Goal: Task Accomplishment & Management: Complete application form

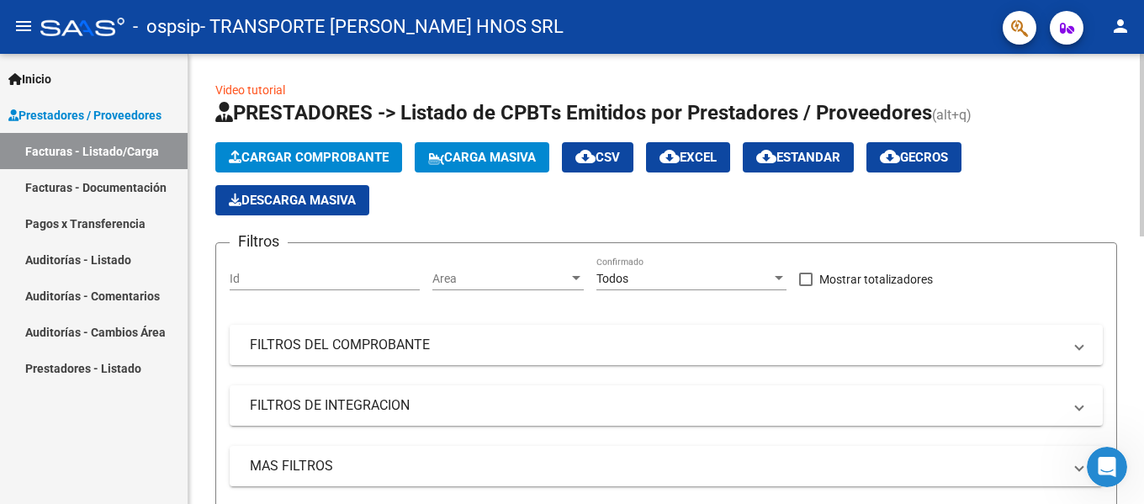
click at [365, 155] on span "Cargar Comprobante" at bounding box center [309, 157] width 160 height 15
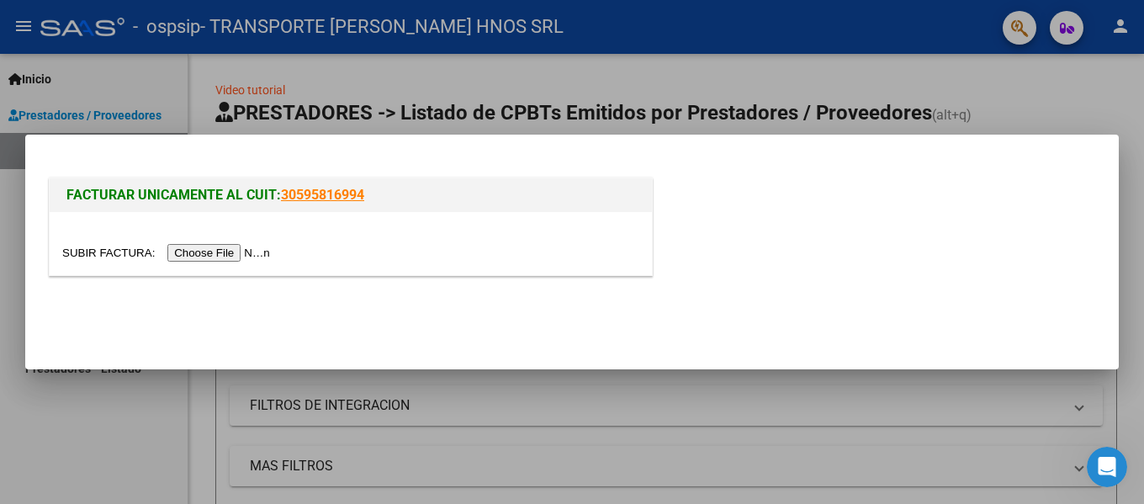
click at [263, 253] on input "file" at bounding box center [168, 253] width 213 height 18
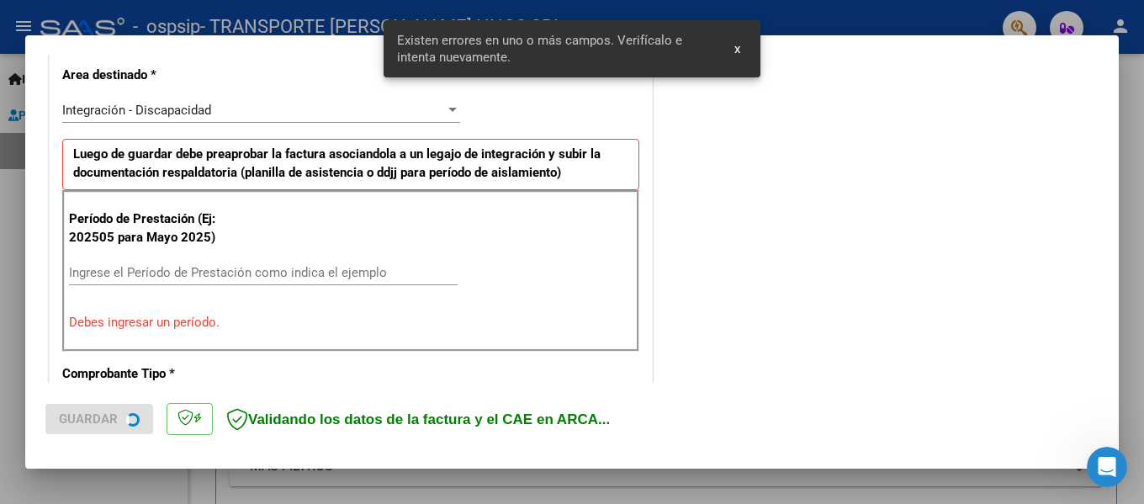
scroll to position [390, 0]
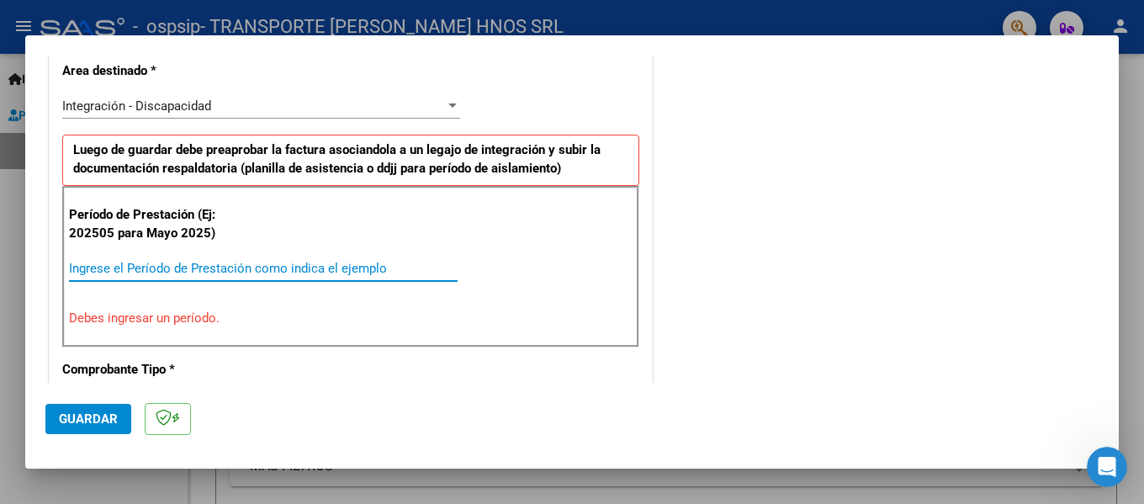
click at [320, 268] on input "Ingrese el Período de Prestación como indica el ejemplo" at bounding box center [263, 268] width 389 height 15
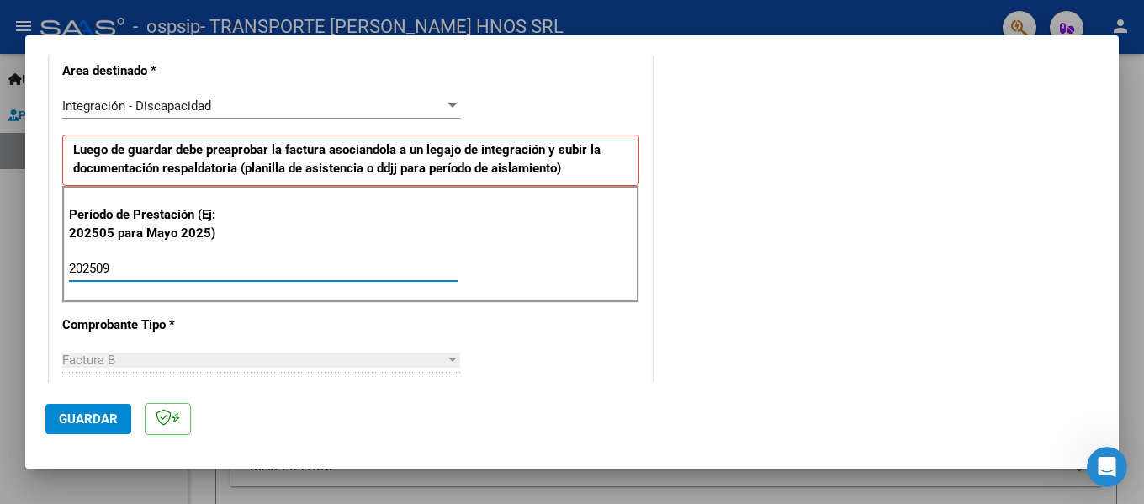
type input "202509"
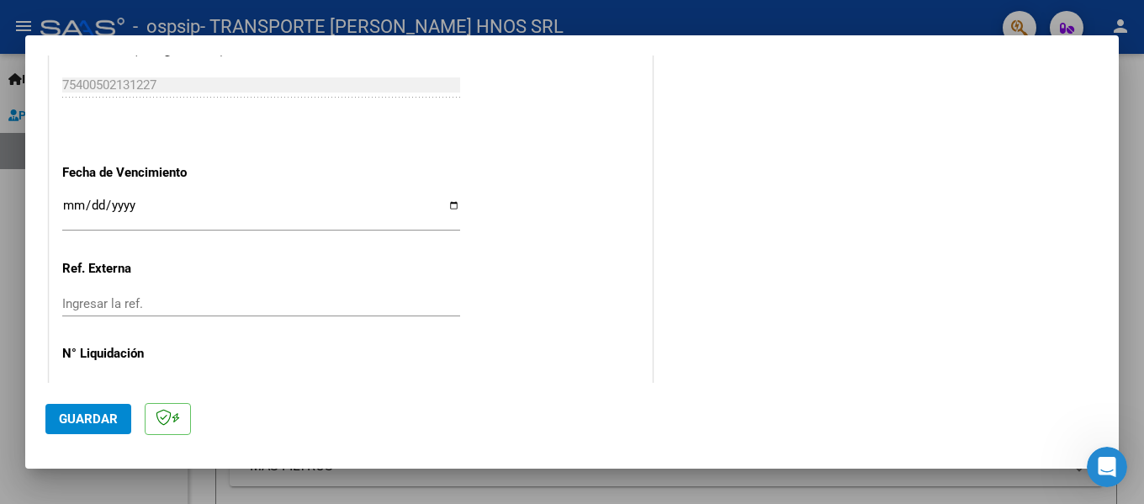
scroll to position [1153, 0]
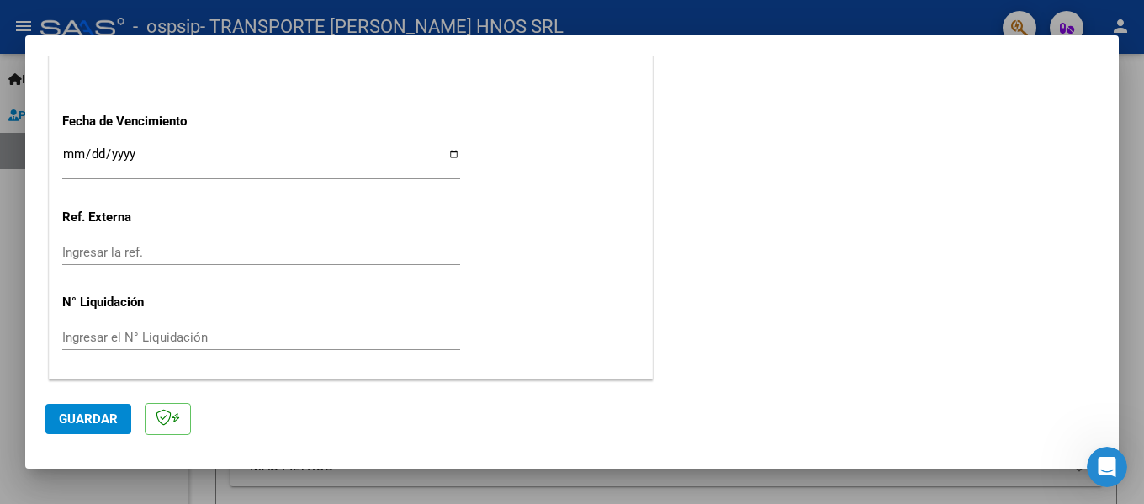
click at [90, 415] on span "Guardar" at bounding box center [88, 418] width 59 height 15
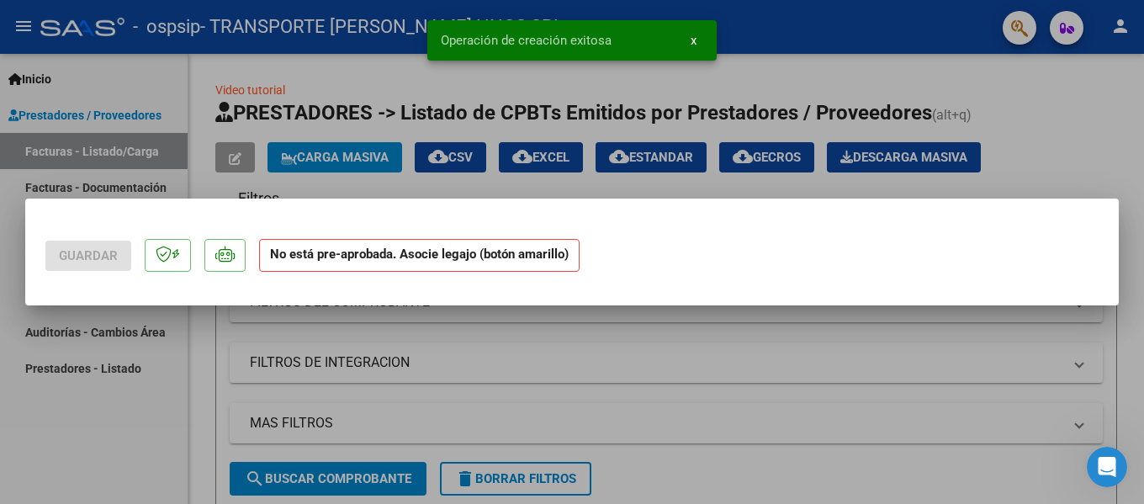
scroll to position [0, 0]
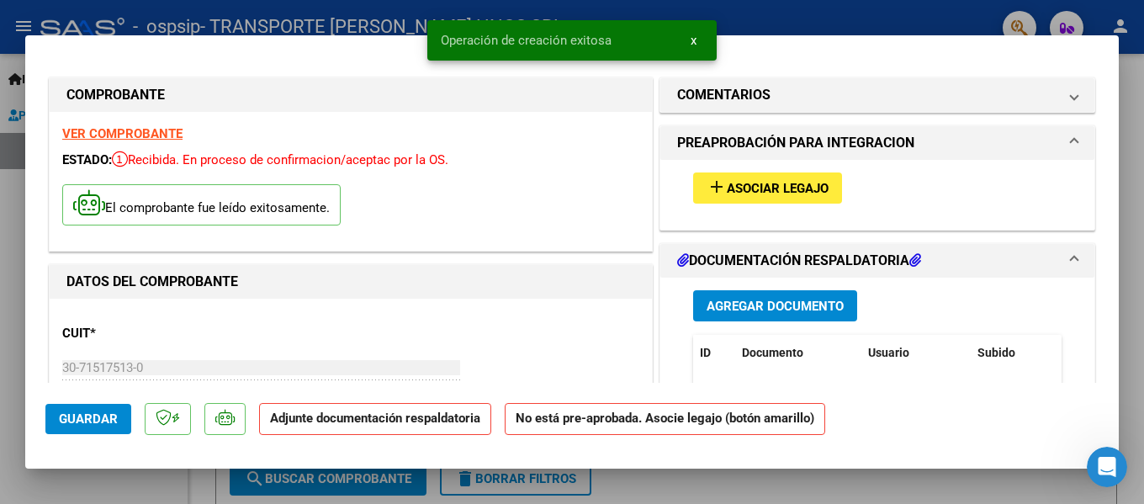
click at [761, 193] on span "Asociar Legajo" at bounding box center [778, 188] width 102 height 15
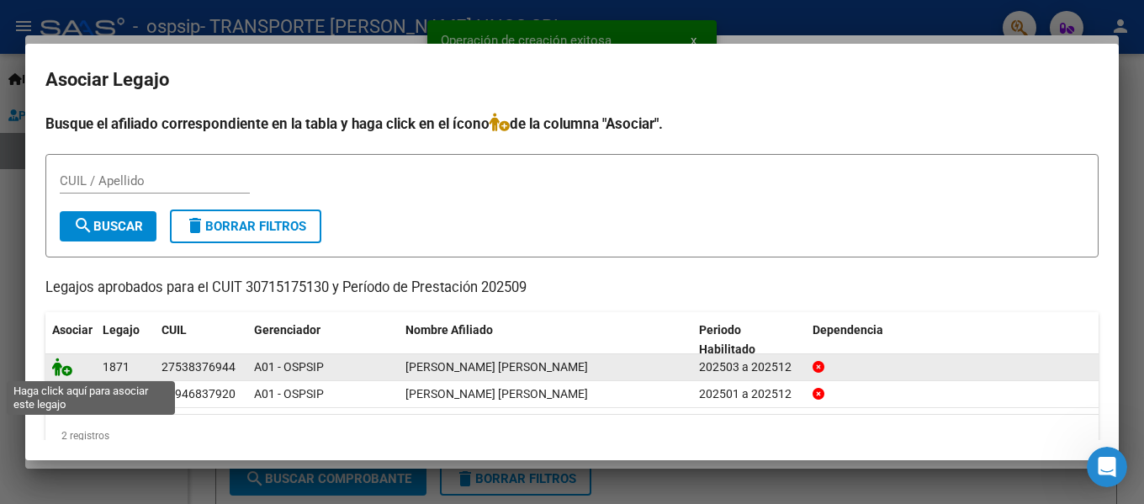
click at [69, 368] on icon at bounding box center [62, 367] width 20 height 19
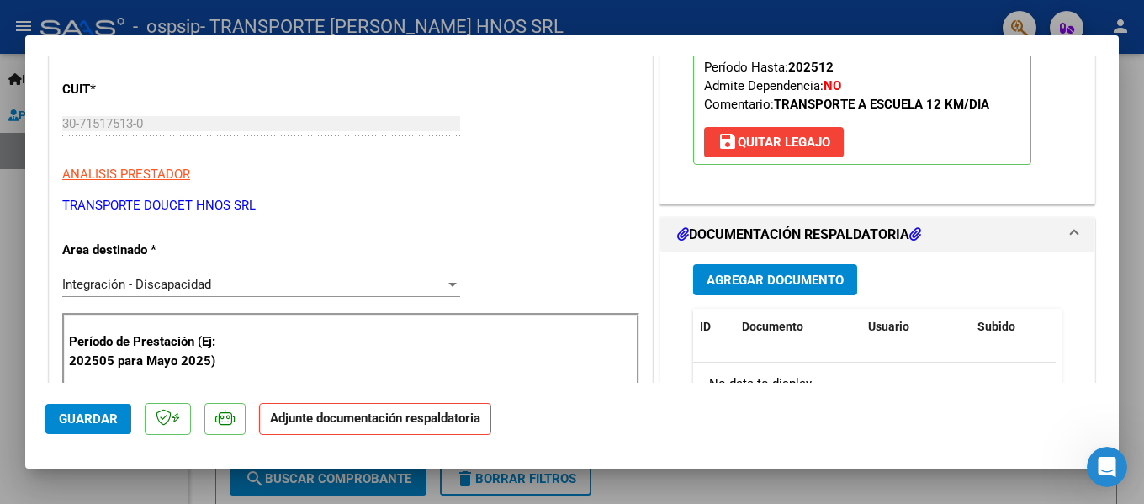
scroll to position [252, 0]
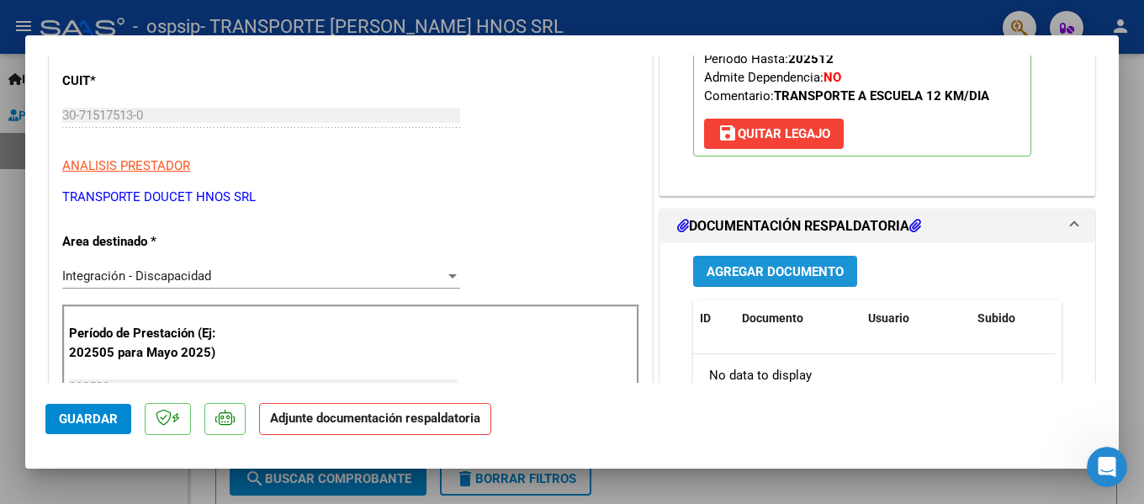
click at [775, 263] on span "Agregar Documento" at bounding box center [775, 270] width 137 height 15
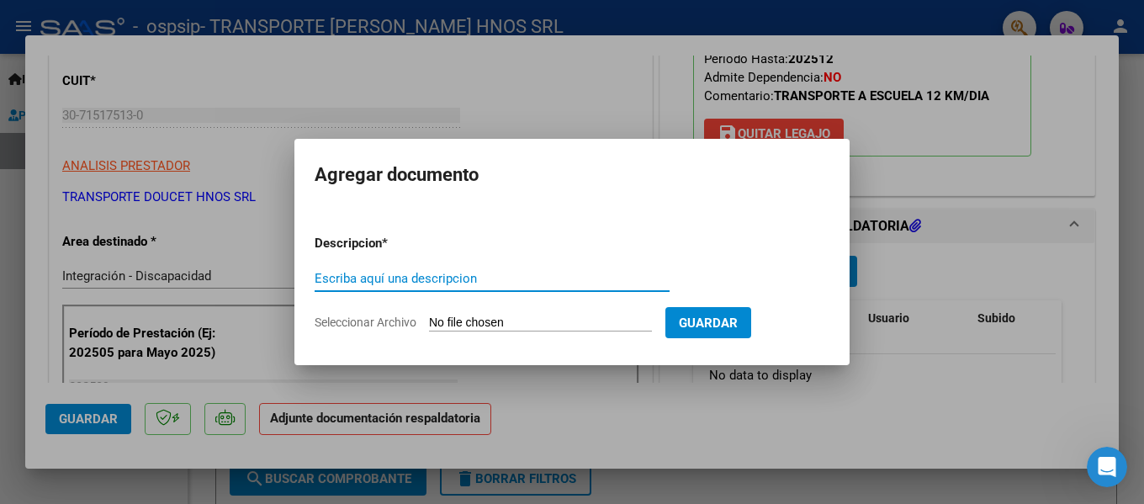
click at [582, 273] on input "Escriba aquí una descripcion" at bounding box center [492, 278] width 355 height 15
type input "ASISTENCIA [DATE] [PERSON_NAME]"
click at [560, 325] on input "Seleccionar Archivo" at bounding box center [540, 323] width 223 height 16
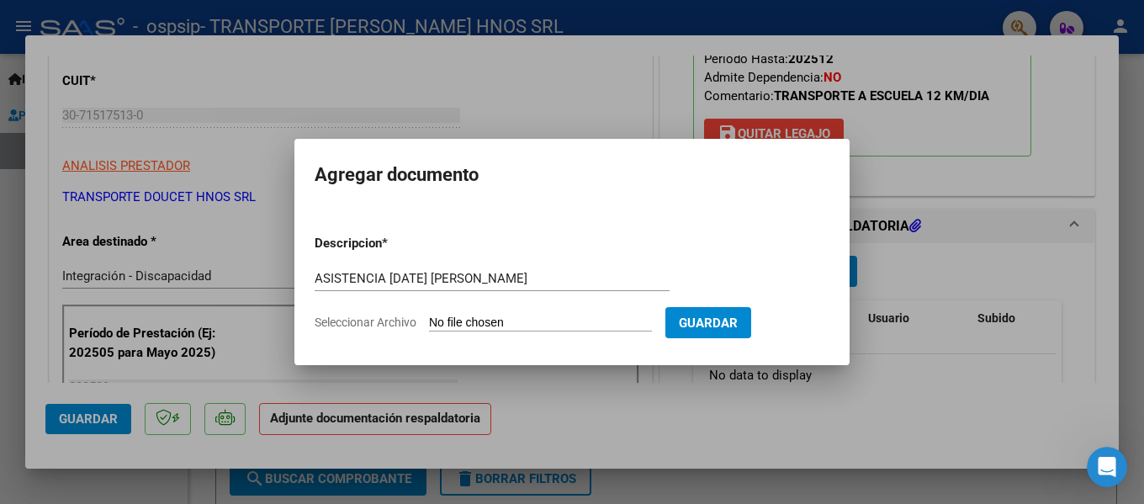
type input "C:\fakepath\[PERSON_NAME] ASISTENCIA [DATE].pdf"
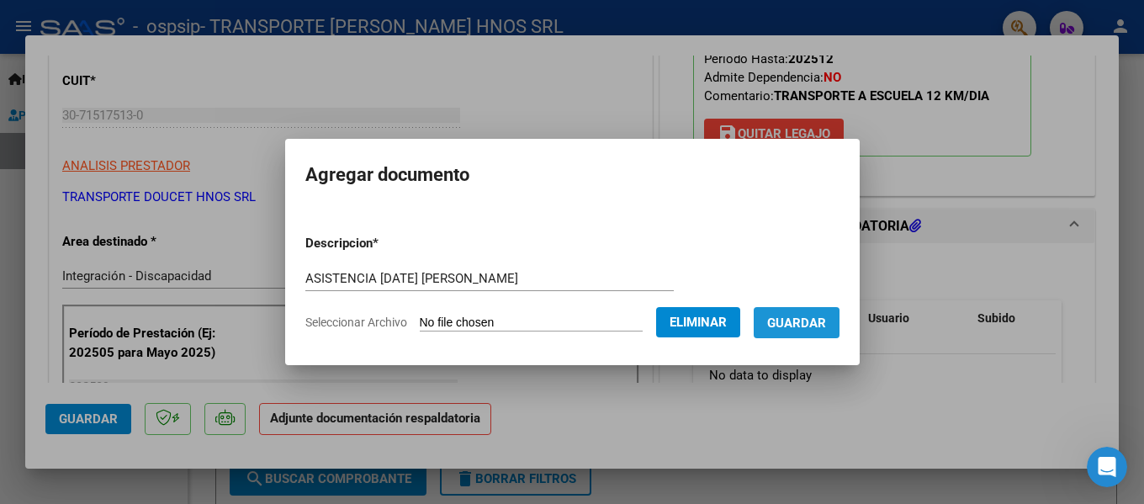
click at [787, 335] on button "Guardar" at bounding box center [797, 322] width 86 height 31
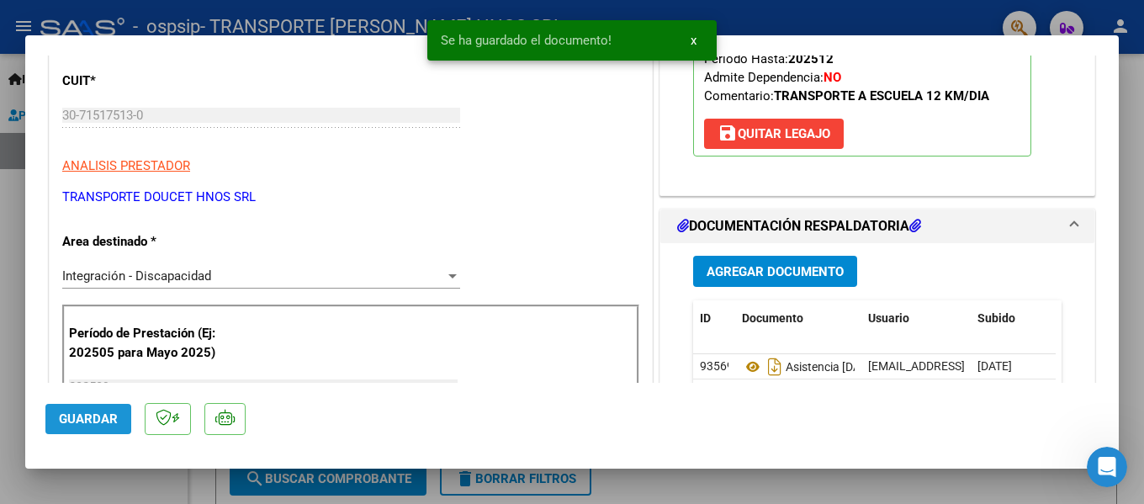
click at [52, 429] on button "Guardar" at bounding box center [88, 419] width 86 height 30
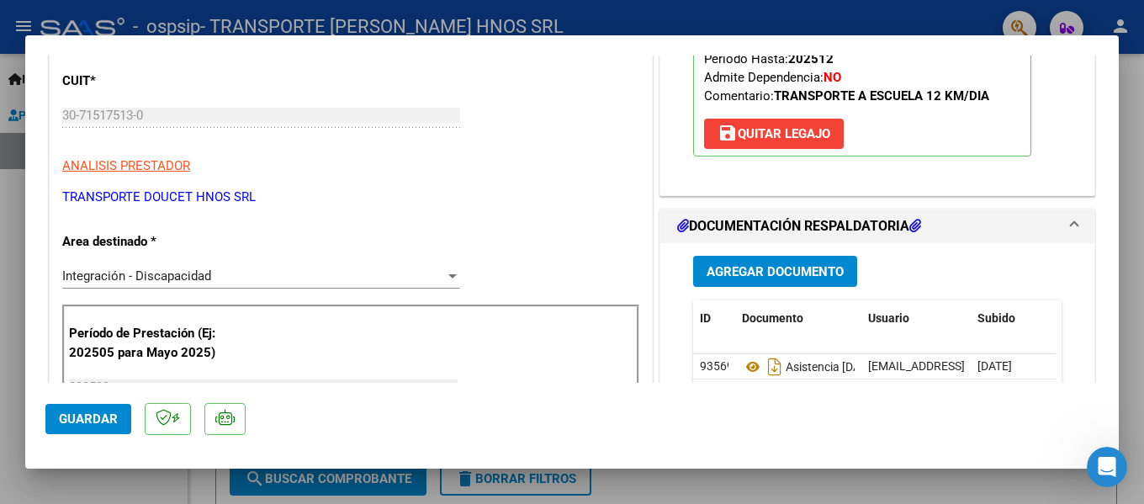
click at [80, 420] on span "Guardar" at bounding box center [88, 418] width 59 height 15
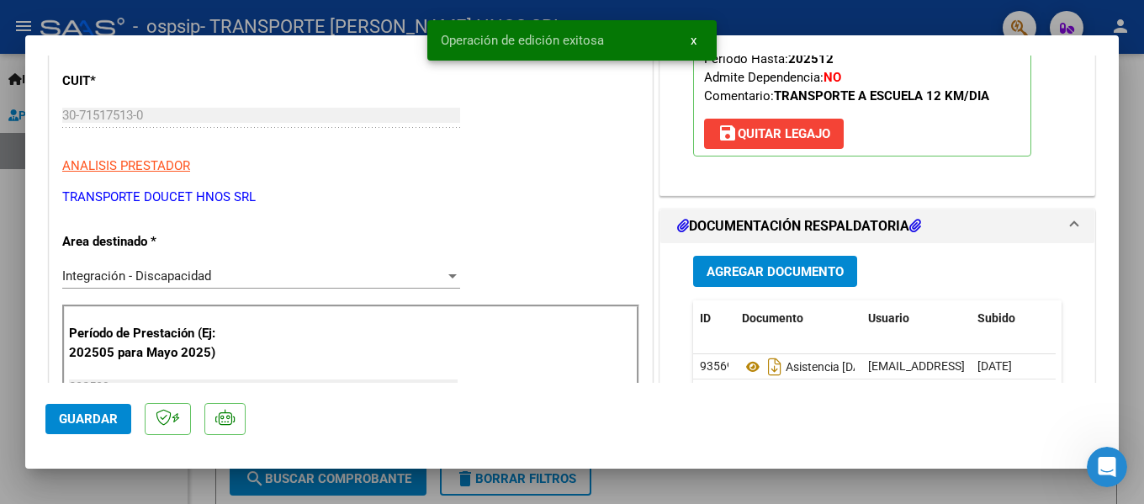
click at [1, 337] on div at bounding box center [572, 252] width 1144 height 504
type input "$ 0,00"
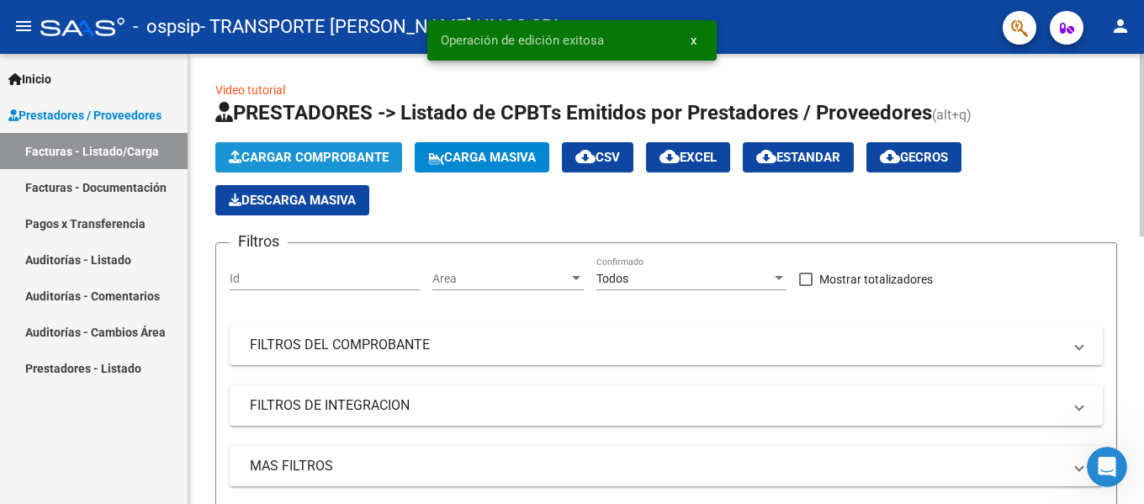
click at [291, 155] on span "Cargar Comprobante" at bounding box center [309, 157] width 160 height 15
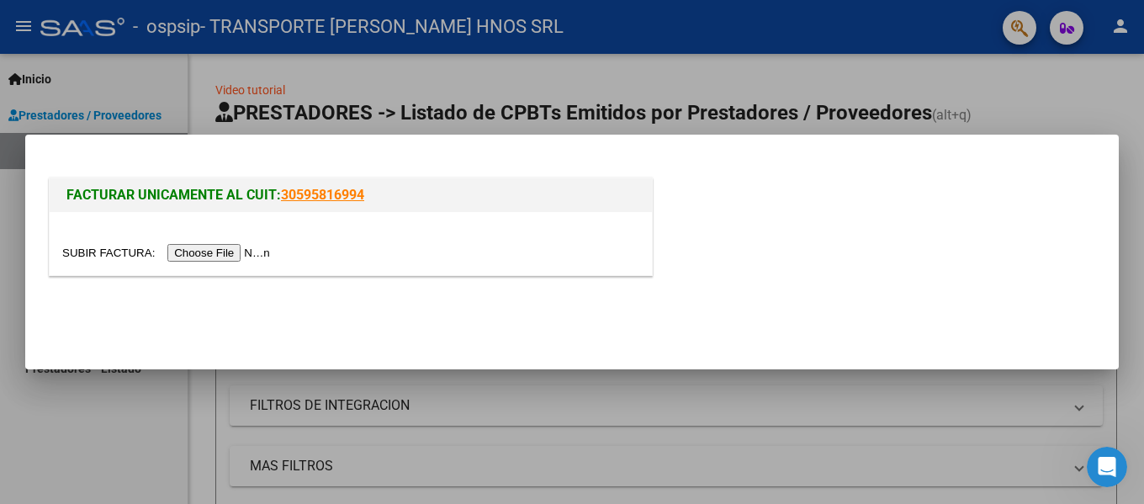
click at [243, 244] on input "file" at bounding box center [168, 253] width 213 height 18
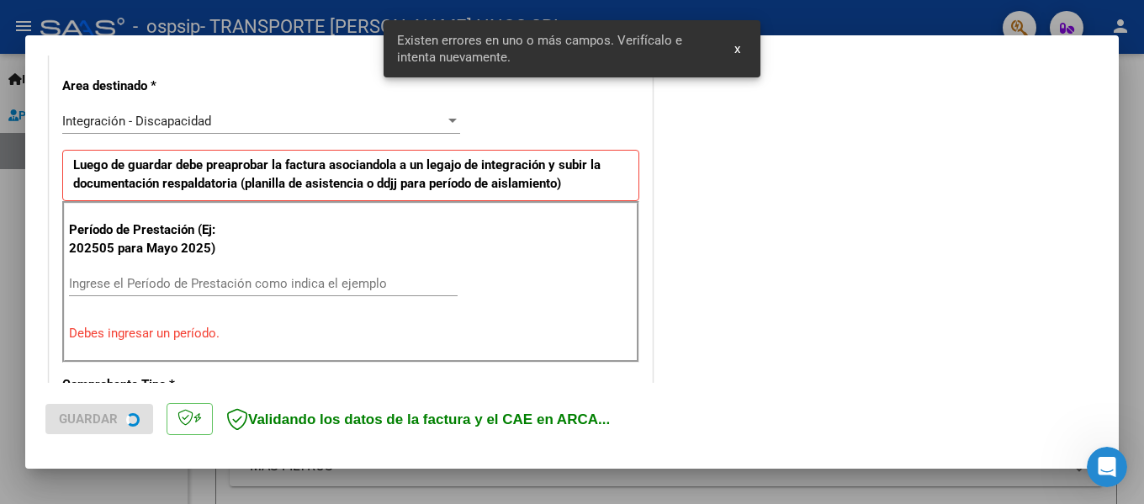
scroll to position [453, 0]
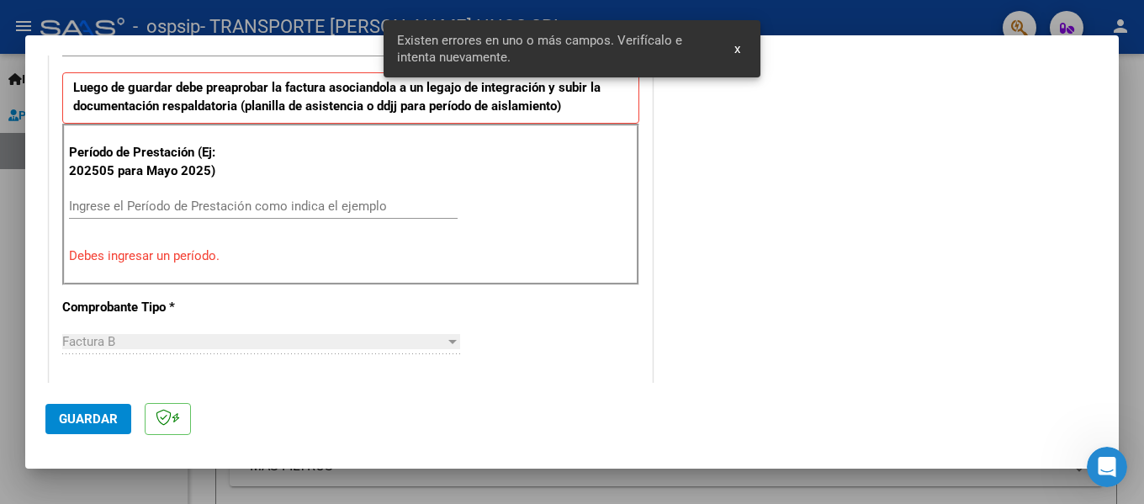
click at [348, 205] on input "Ingrese el Período de Prestación como indica el ejemplo" at bounding box center [263, 206] width 389 height 15
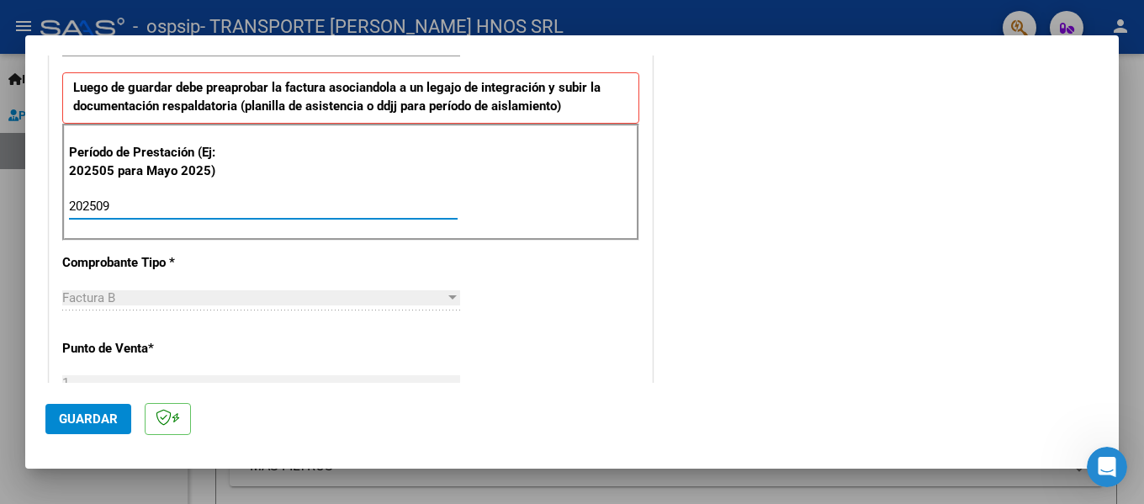
type input "202509"
click at [102, 421] on span "Guardar" at bounding box center [88, 418] width 59 height 15
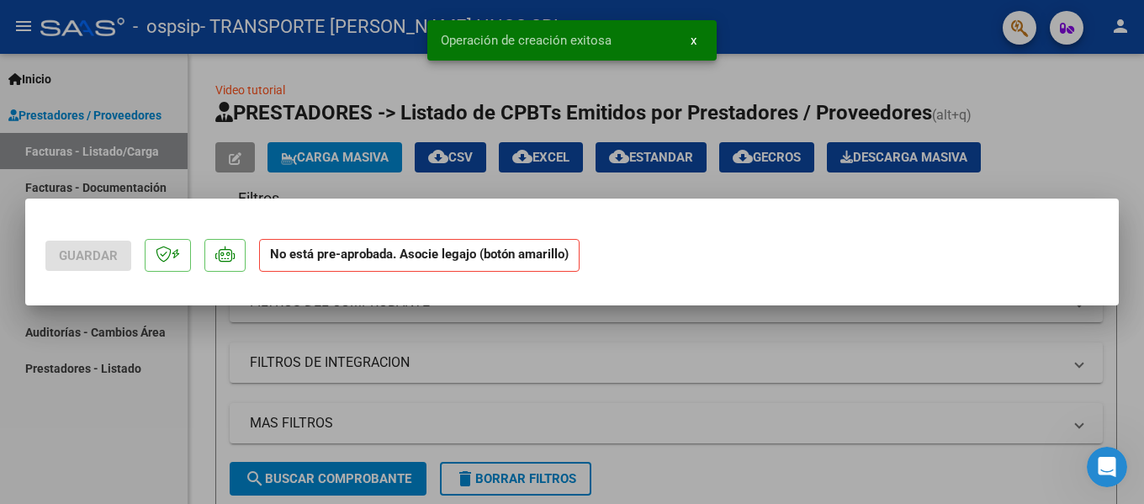
scroll to position [0, 0]
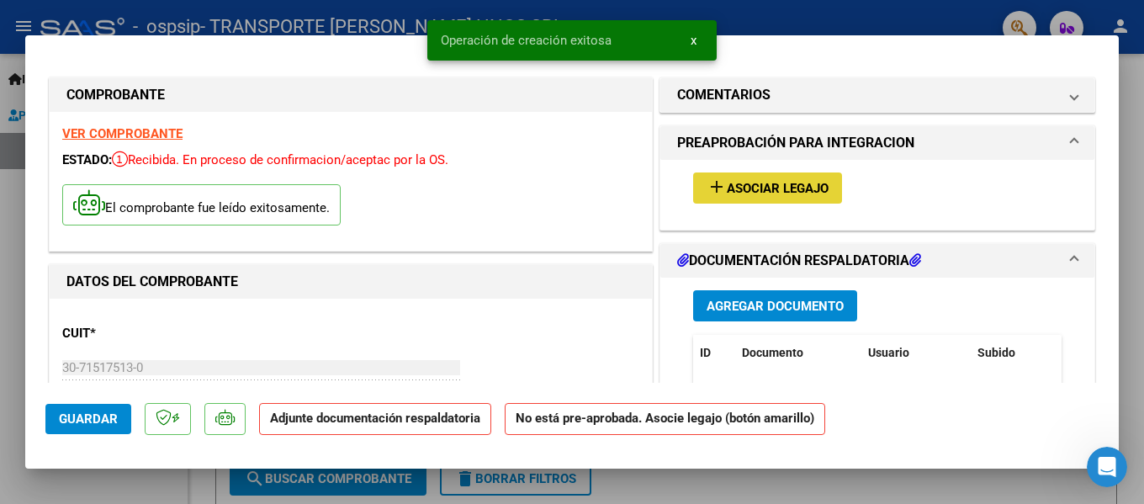
click at [772, 194] on span "Asociar Legajo" at bounding box center [778, 188] width 102 height 15
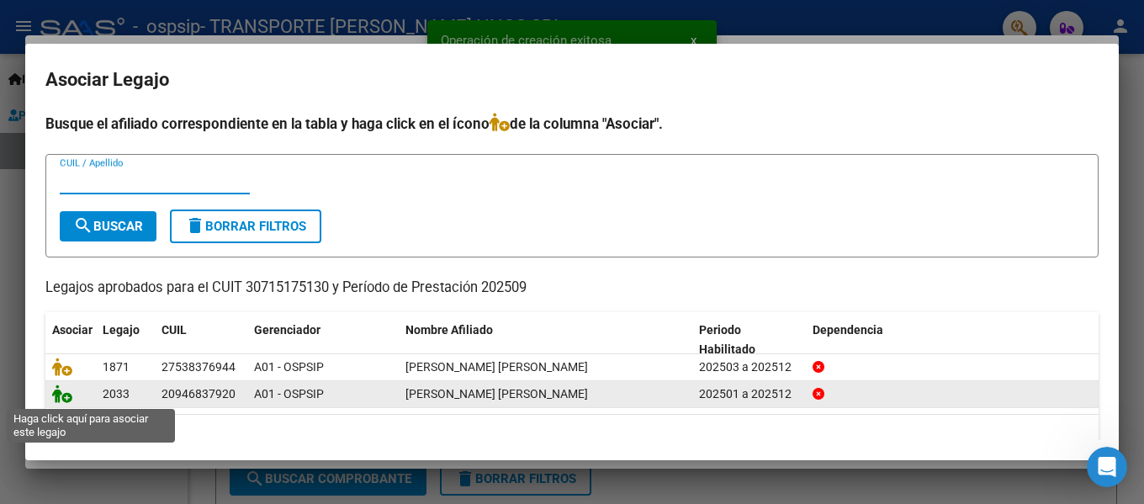
click at [60, 396] on icon at bounding box center [62, 393] width 20 height 19
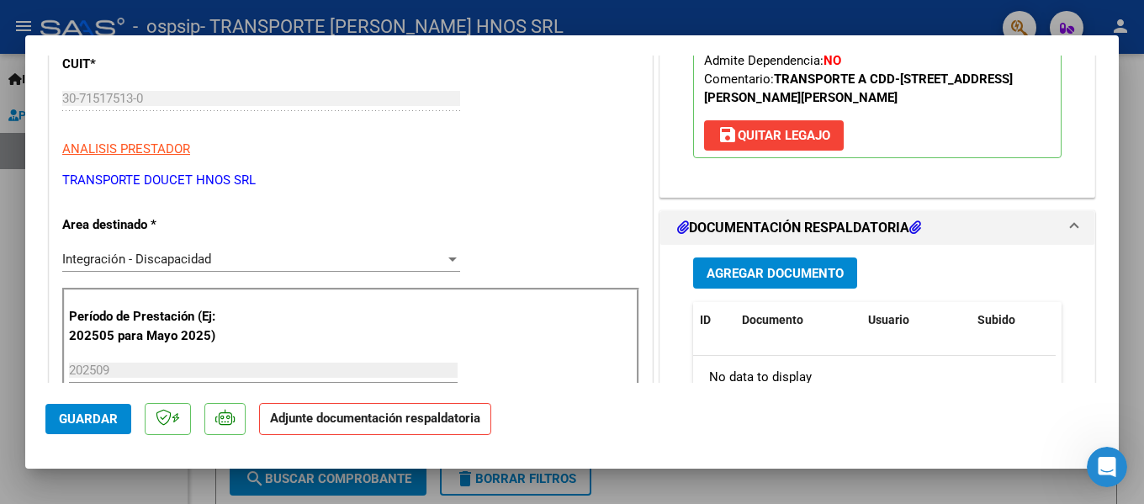
scroll to position [337, 0]
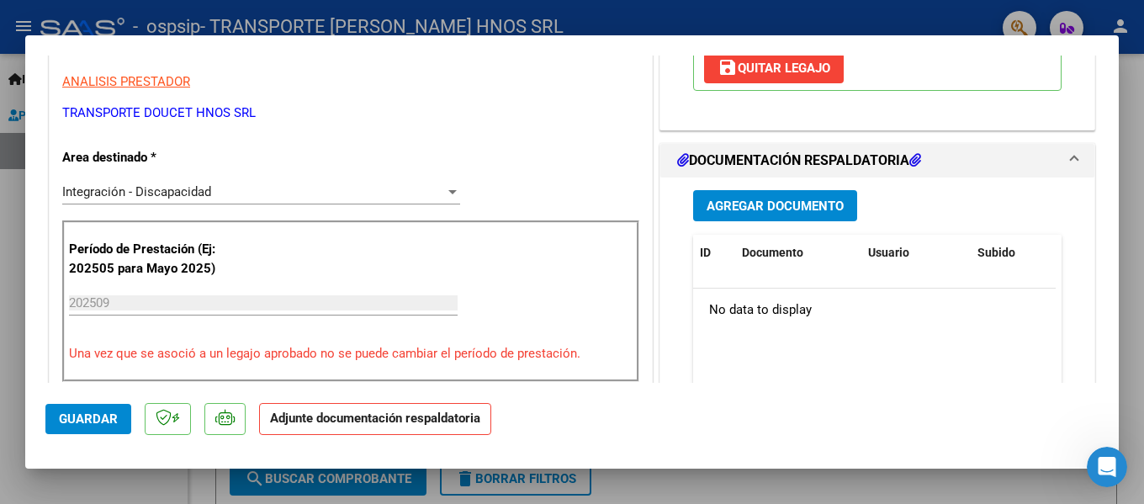
click at [798, 221] on button "Agregar Documento" at bounding box center [775, 205] width 164 height 31
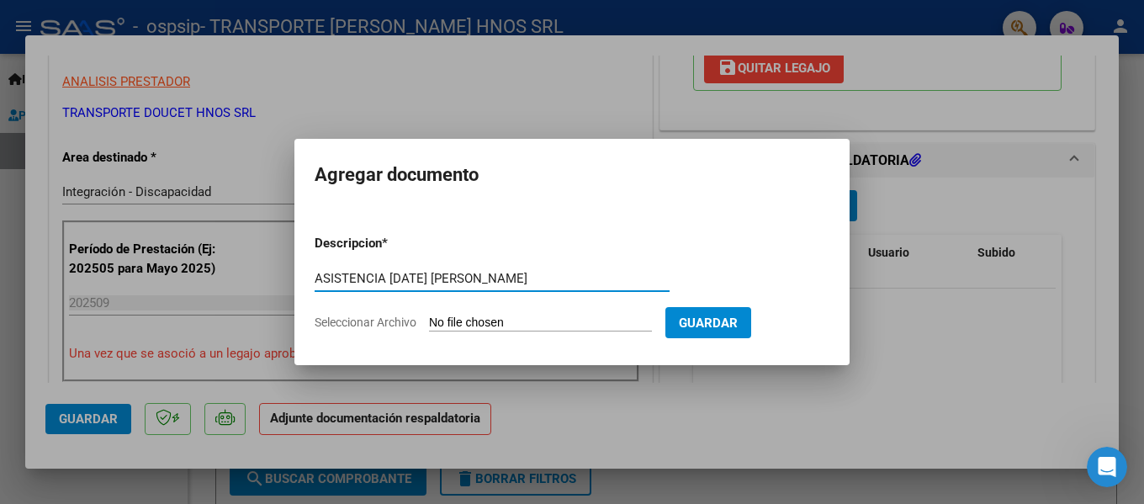
type input "ASISTENCIA [DATE] [PERSON_NAME]"
click at [563, 319] on input "Seleccionar Archivo" at bounding box center [540, 323] width 223 height 16
type input "C:\fakepath\[PERSON_NAME] ASISTENCIA [DATE].pdf"
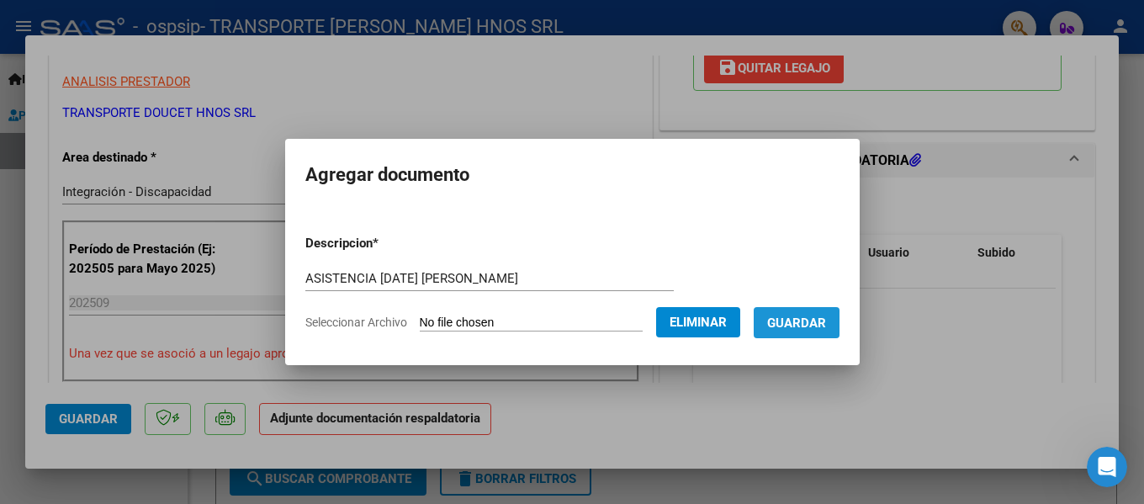
click at [803, 326] on span "Guardar" at bounding box center [796, 322] width 59 height 15
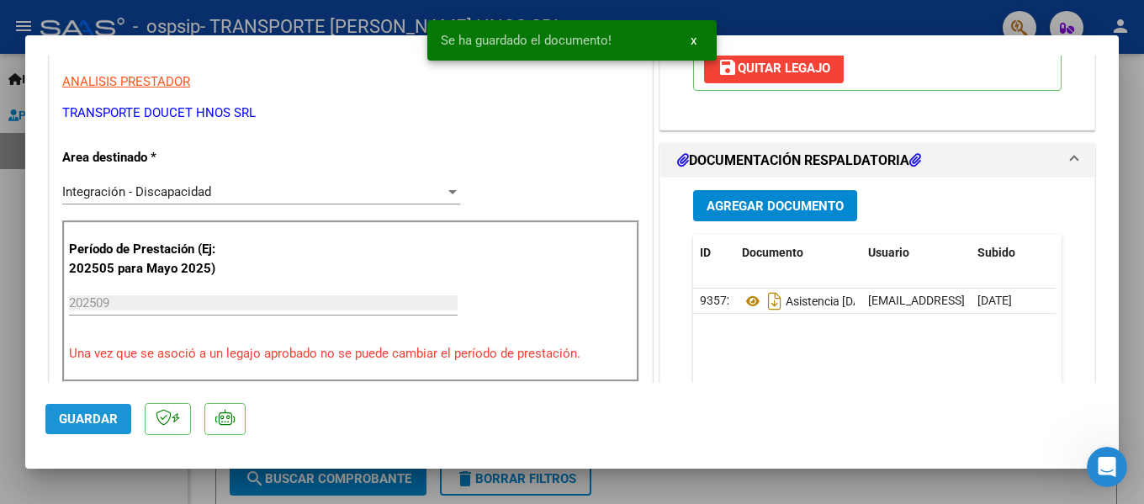
click at [95, 420] on span "Guardar" at bounding box center [88, 418] width 59 height 15
click at [75, 476] on div at bounding box center [572, 252] width 1144 height 504
type input "$ 0,00"
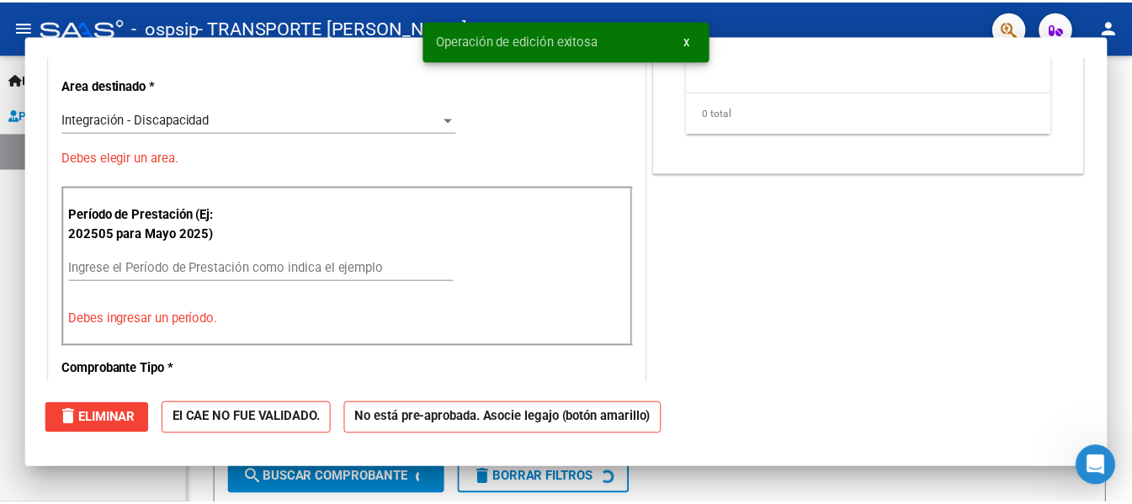
scroll to position [285, 0]
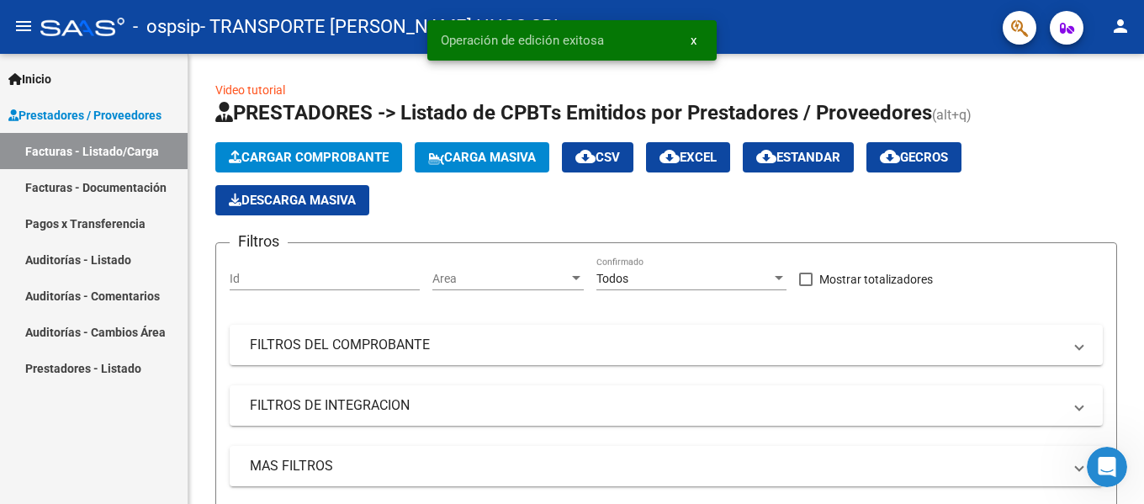
click at [1129, 26] on mat-icon "person" at bounding box center [1121, 26] width 20 height 20
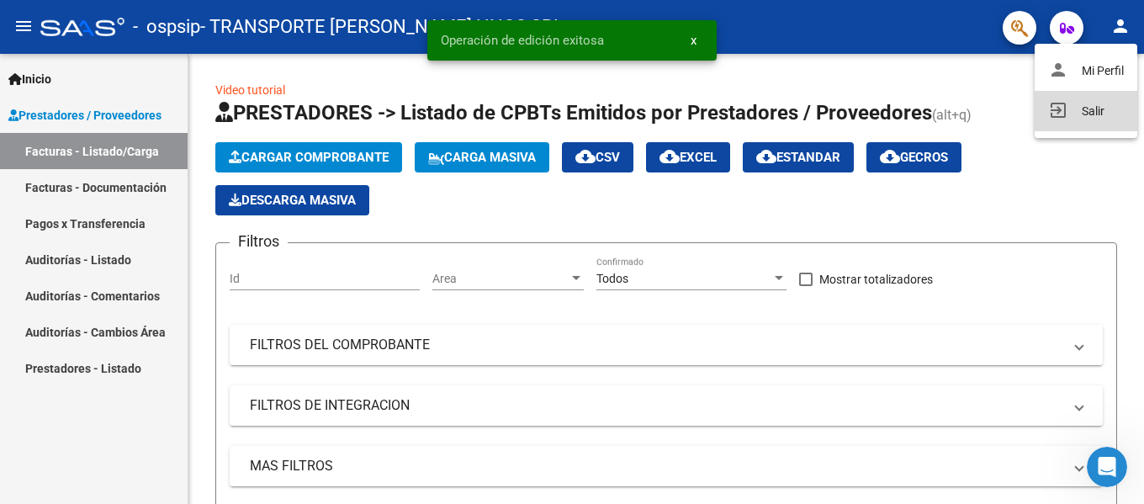
click at [1072, 125] on button "exit_to_app Salir" at bounding box center [1086, 111] width 103 height 40
